Goal: Task Accomplishment & Management: Manage account settings

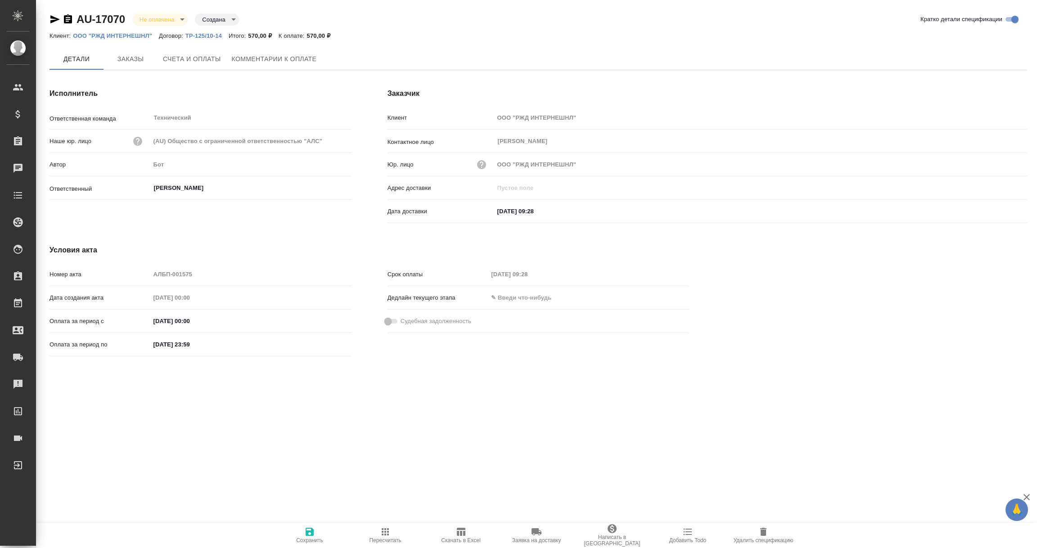
click at [525, 215] on input "04.09.2025 09:28" at bounding box center [533, 211] width 79 height 13
click at [998, 211] on icon "button" at bounding box center [1000, 211] width 11 height 11
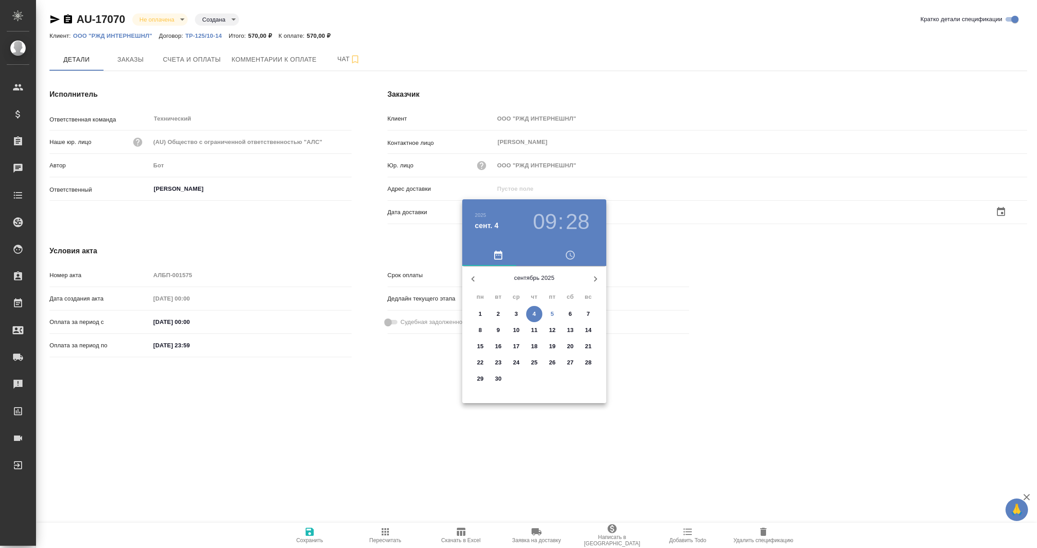
click at [554, 314] on span "5" at bounding box center [552, 314] width 16 height 9
type input "05.09.2025 09:28"
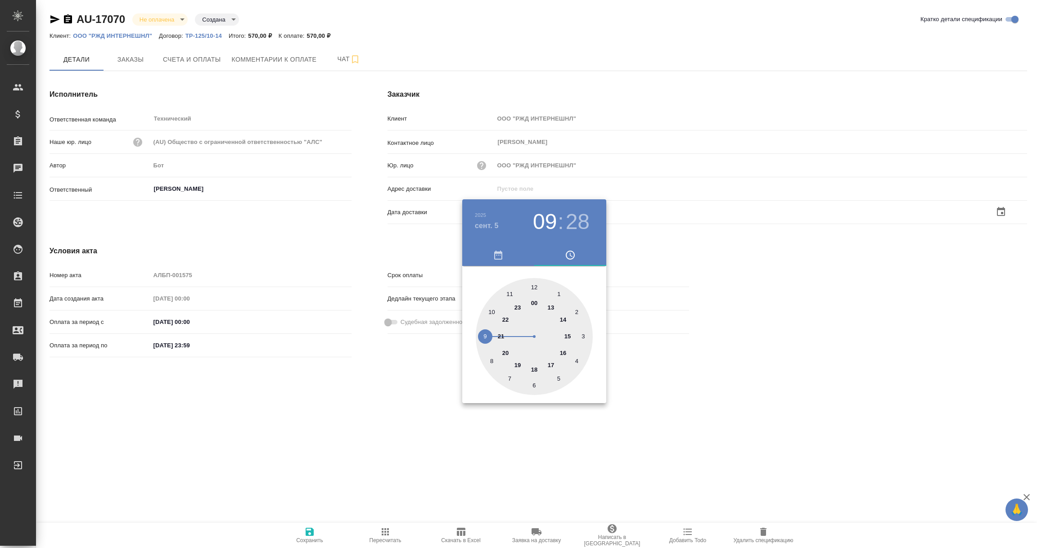
click at [355, 403] on div at bounding box center [518, 274] width 1037 height 548
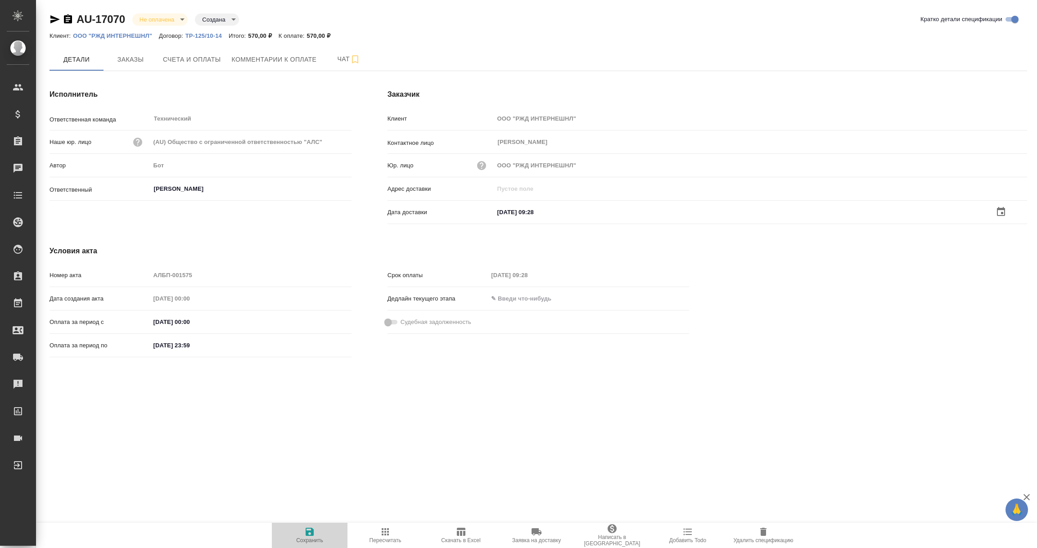
click at [309, 534] on icon "button" at bounding box center [309, 531] width 11 height 11
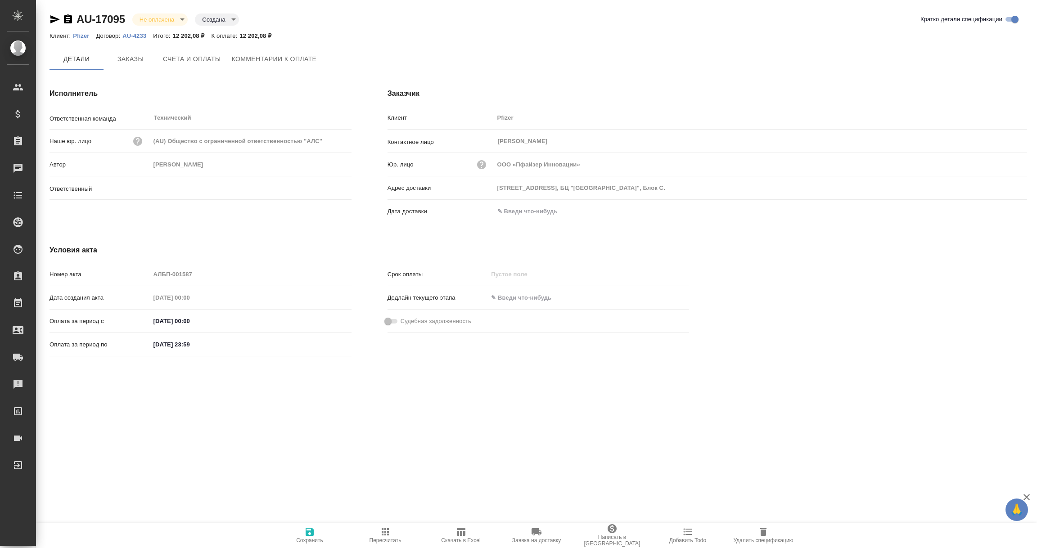
type input "[PERSON_NAME]"
click at [517, 209] on input "text" at bounding box center [533, 211] width 79 height 13
click at [1001, 211] on icon "button" at bounding box center [1000, 211] width 11 height 11
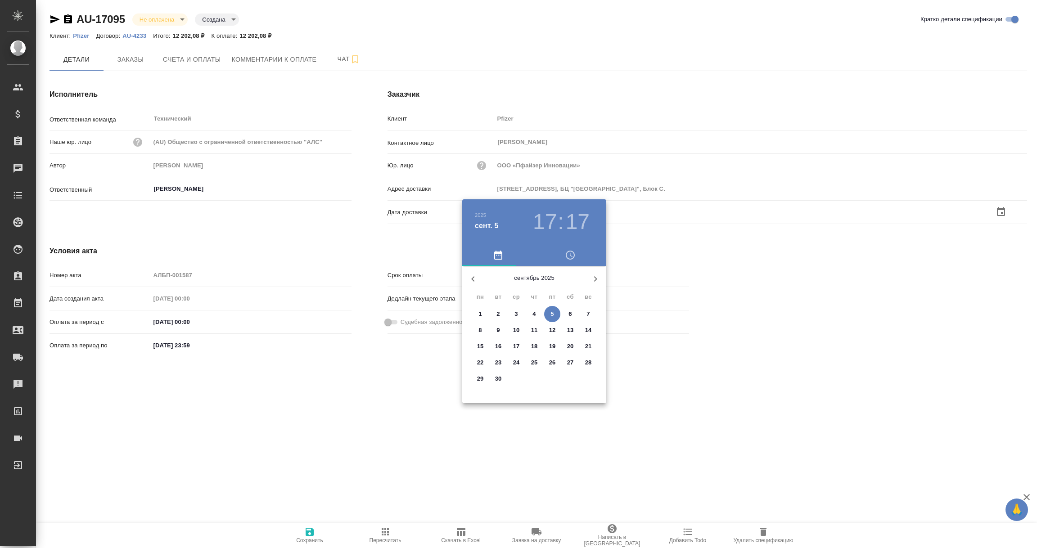
click at [552, 317] on p "5" at bounding box center [551, 314] width 3 height 9
type input "05.09.2025 17:17"
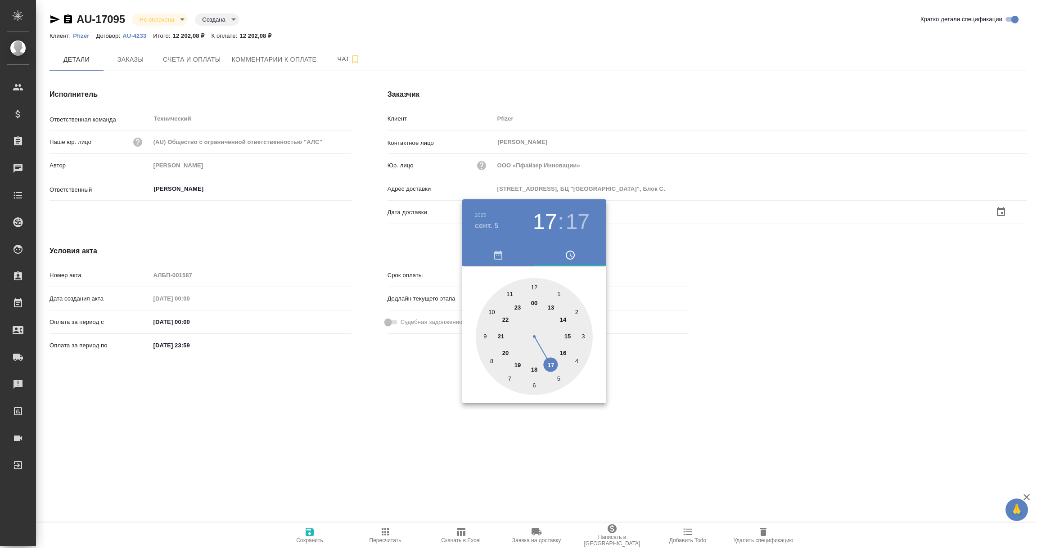
click at [315, 404] on div at bounding box center [518, 274] width 1037 height 548
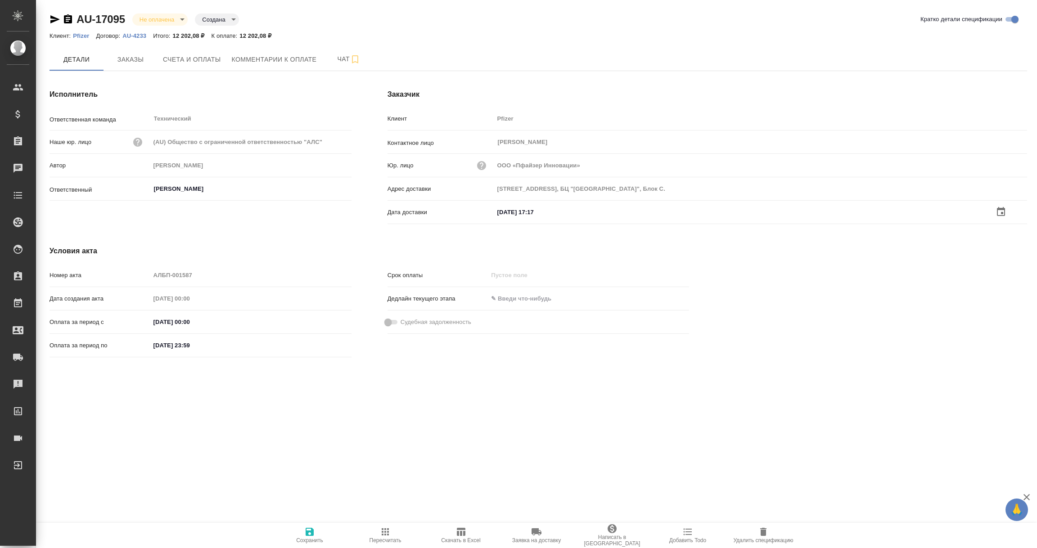
click at [313, 539] on span "Сохранить" at bounding box center [309, 540] width 27 height 6
click at [548, 213] on input "text" at bounding box center [533, 212] width 79 height 13
click at [1004, 211] on icon "button" at bounding box center [1000, 210] width 8 height 9
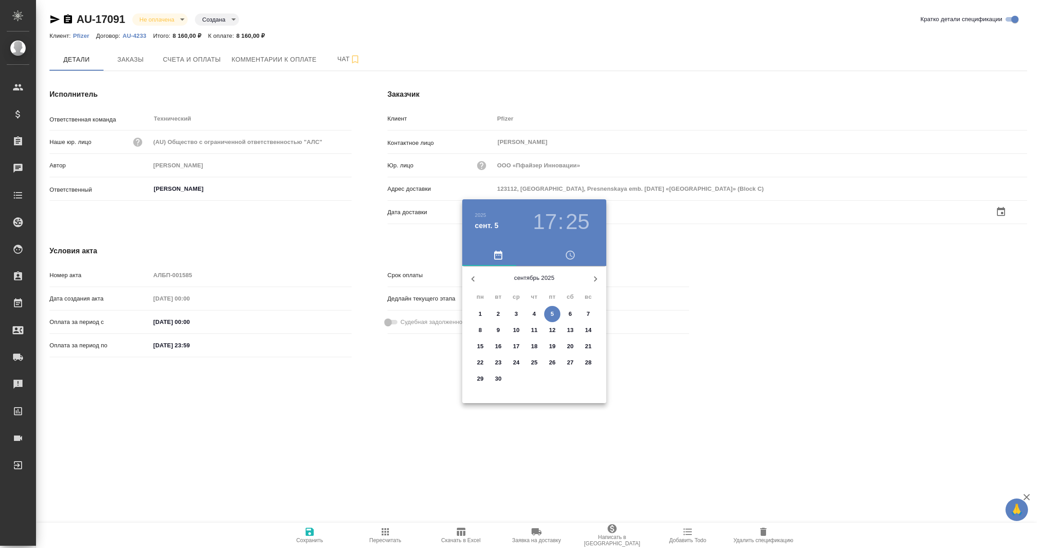
click at [556, 314] on span "5" at bounding box center [552, 314] width 16 height 9
type input "05.09.2025 17:25"
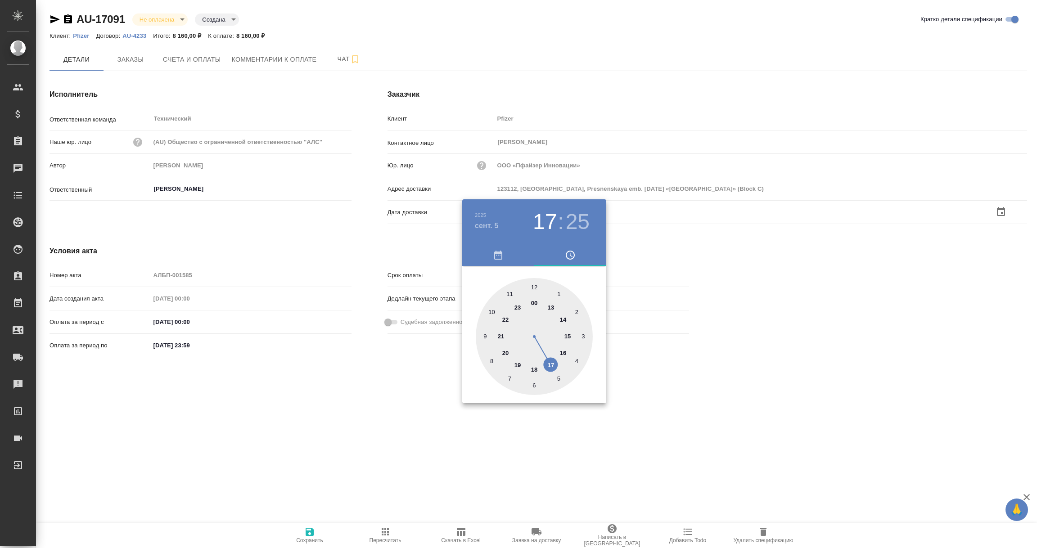
click at [455, 376] on div at bounding box center [518, 274] width 1037 height 548
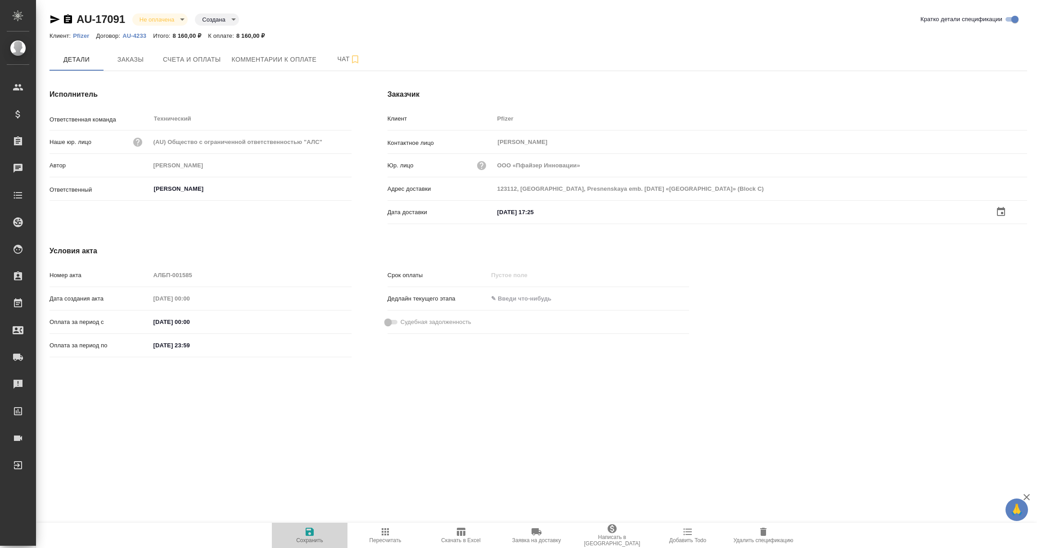
click at [315, 530] on span "Сохранить" at bounding box center [309, 534] width 65 height 17
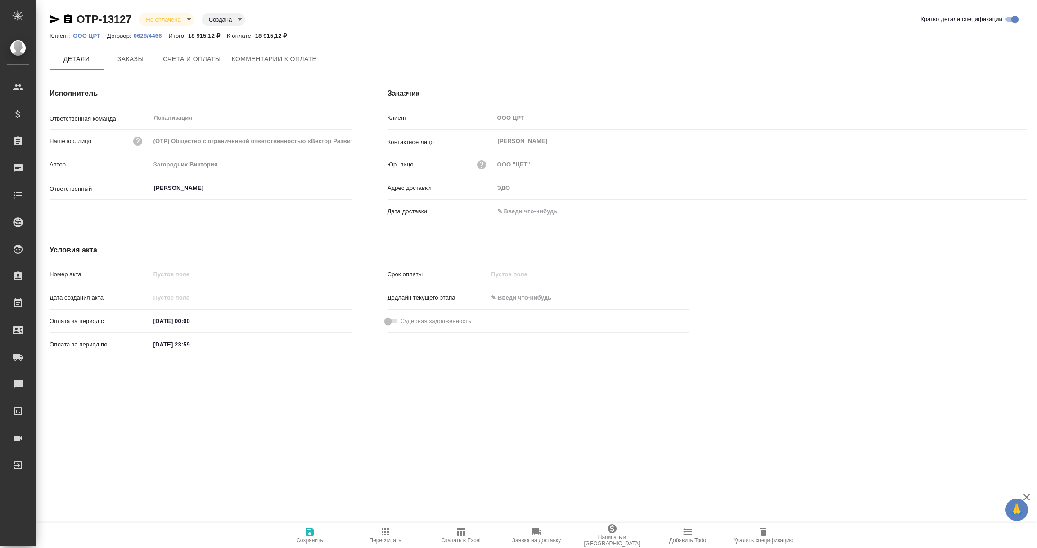
click at [524, 215] on input "text" at bounding box center [533, 211] width 79 height 13
click at [1005, 213] on icon "button" at bounding box center [1000, 211] width 11 height 11
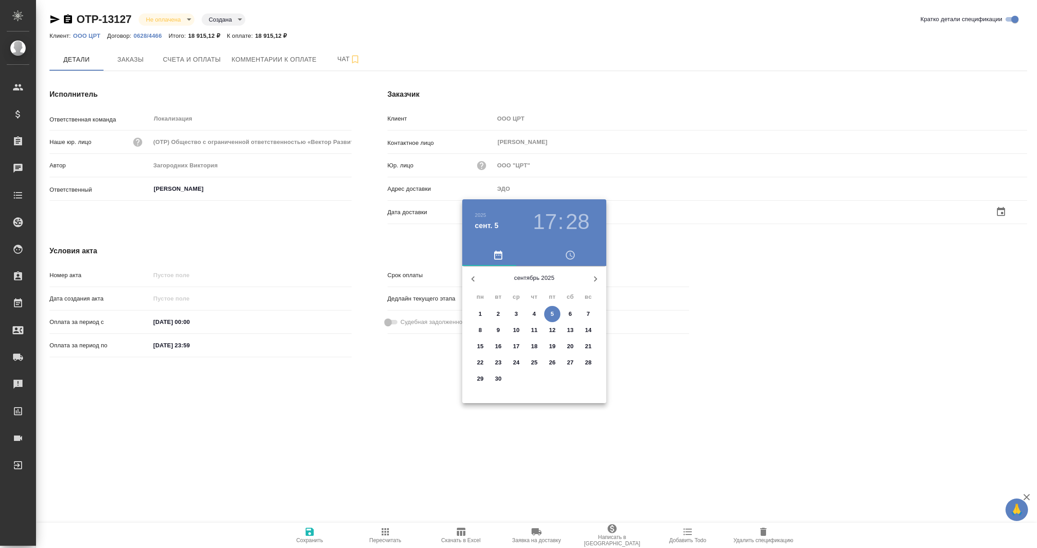
click at [548, 314] on span "5" at bounding box center [552, 314] width 16 height 9
type input "[DATE] 17:28"
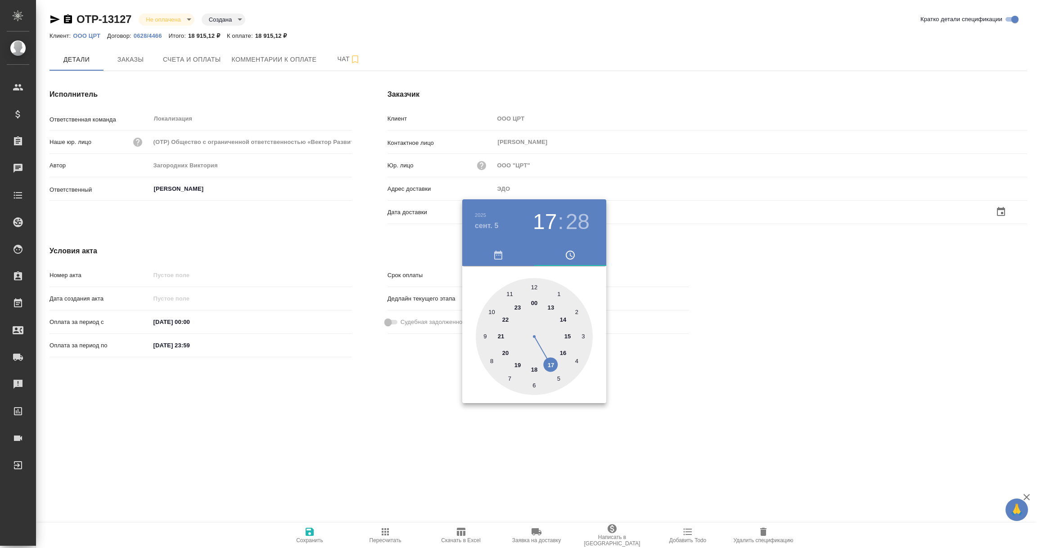
click at [377, 397] on div at bounding box center [518, 274] width 1037 height 548
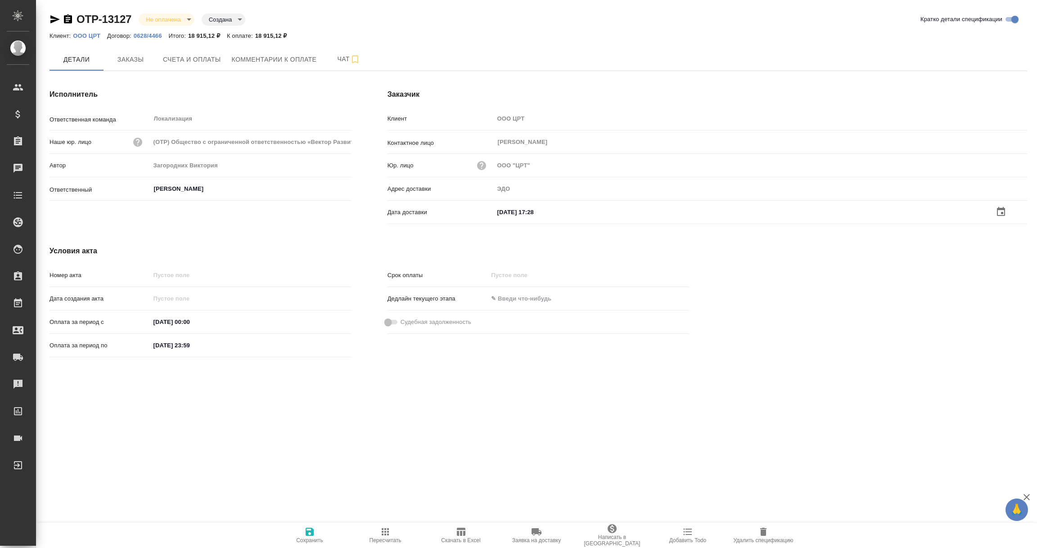
click at [307, 535] on icon "button" at bounding box center [309, 532] width 8 height 8
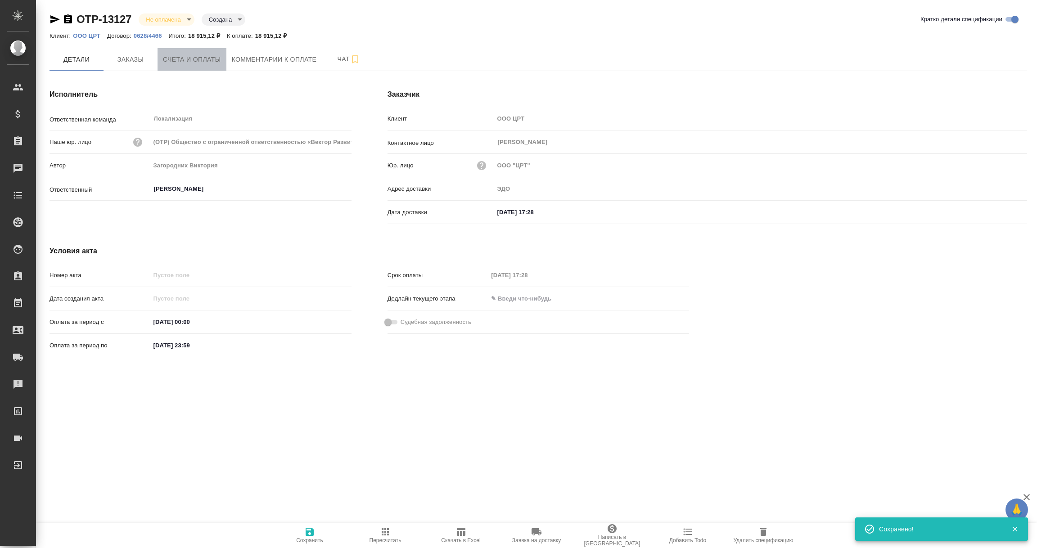
click at [189, 54] on span "Счета и оплаты" at bounding box center [192, 59] width 58 height 11
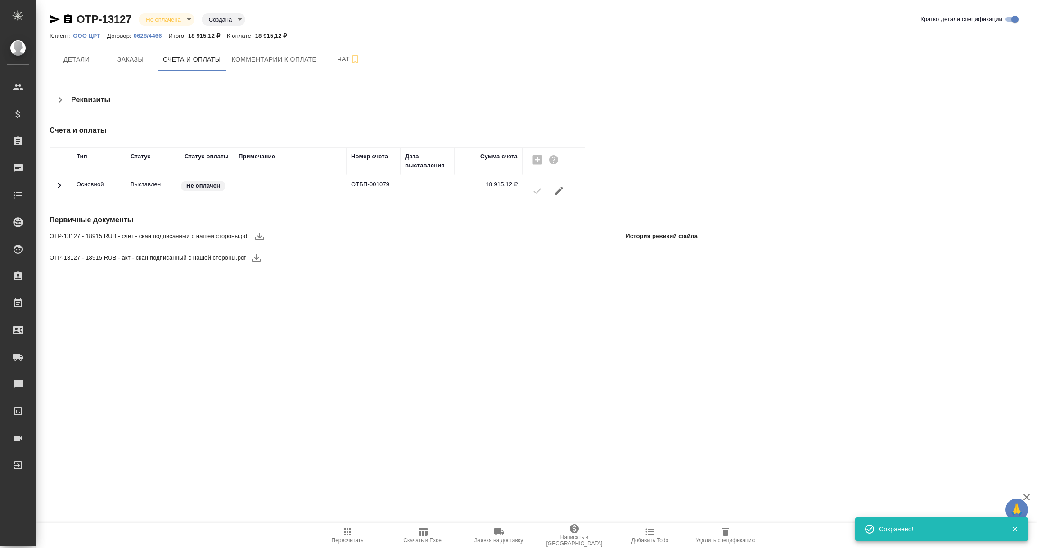
click at [260, 237] on icon "button" at bounding box center [259, 237] width 9 height 8
click at [257, 258] on icon "button" at bounding box center [256, 258] width 9 height 8
